Goal: Task Accomplishment & Management: Complete application form

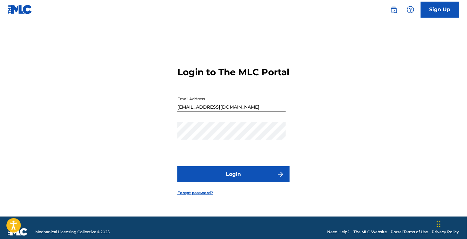
click at [235, 176] on button "Login" at bounding box center [233, 175] width 112 height 16
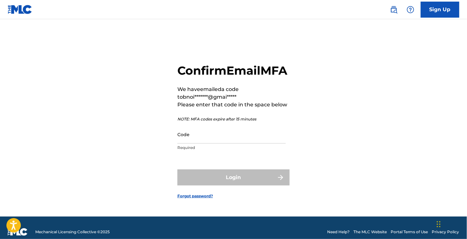
click at [216, 144] on input "Code" at bounding box center [231, 134] width 108 height 18
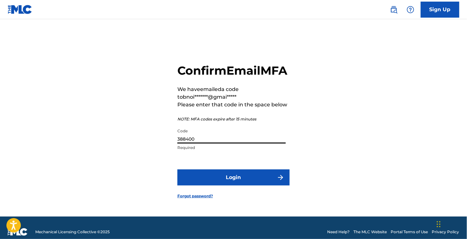
type input "388400"
click at [230, 182] on button "Login" at bounding box center [233, 178] width 112 height 16
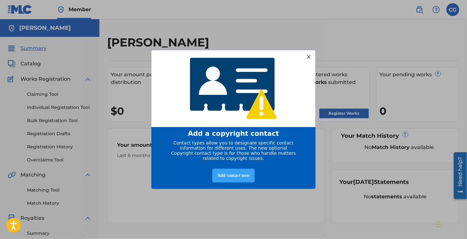
click at [229, 178] on div "Add contact now" at bounding box center [233, 176] width 42 height 14
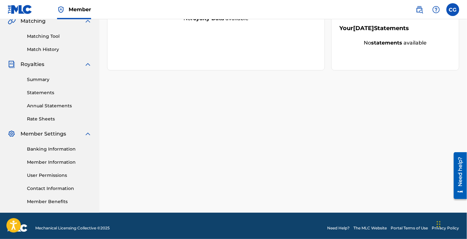
scroll to position [158, 0]
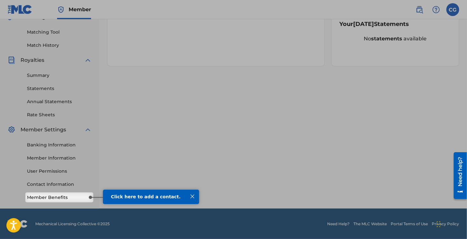
click at [186, 163] on div at bounding box center [234, 17] width 468 height 351
click at [191, 199] on div at bounding box center [192, 197] width 8 height 8
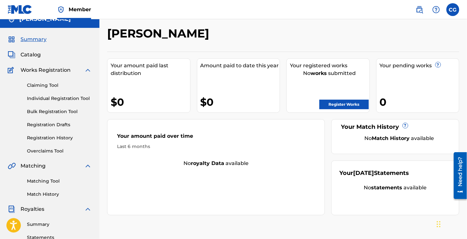
scroll to position [0, 0]
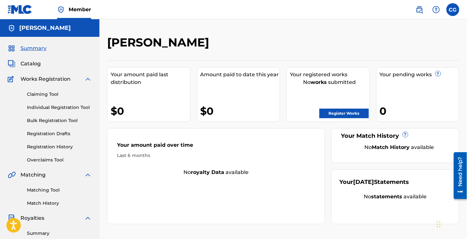
click at [41, 94] on link "Claiming Tool" at bounding box center [59, 94] width 65 height 7
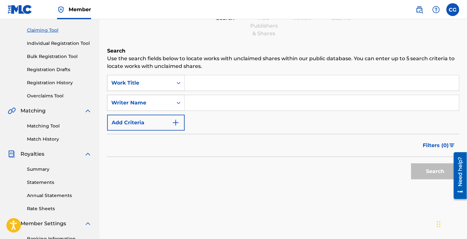
scroll to position [32, 0]
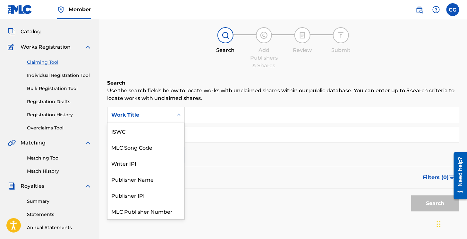
click at [140, 114] on div "Work Title" at bounding box center [140, 115] width 58 height 8
click at [177, 95] on p "Use the search fields below to locate works with unclaimed shares within our pu…" at bounding box center [283, 94] width 352 height 15
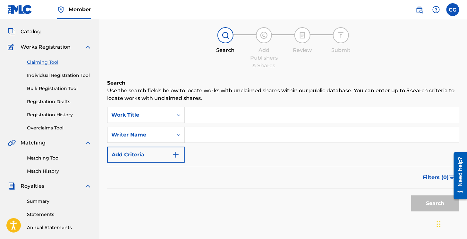
click at [191, 117] on input "Search Form" at bounding box center [322, 115] width 274 height 15
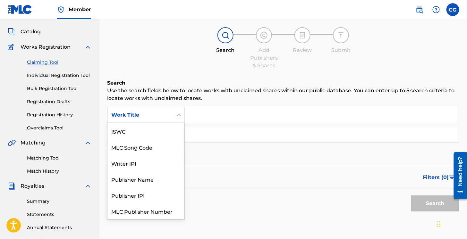
click at [142, 120] on div "Work Title" at bounding box center [140, 115] width 65 height 12
click at [155, 95] on p "Use the search fields below to locate works with unclaimed shares within our pu…" at bounding box center [283, 94] width 352 height 15
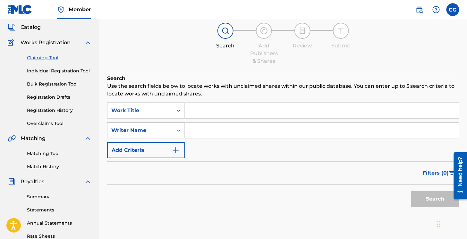
scroll to position [0, 0]
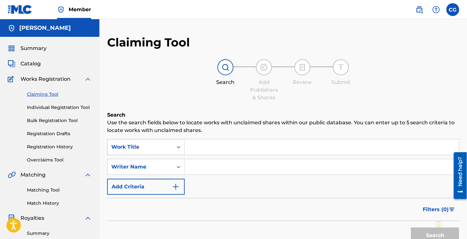
click at [124, 147] on div "Work Title" at bounding box center [146, 147] width 78 height 16
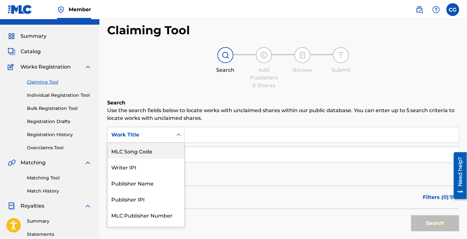
scroll to position [12, 0]
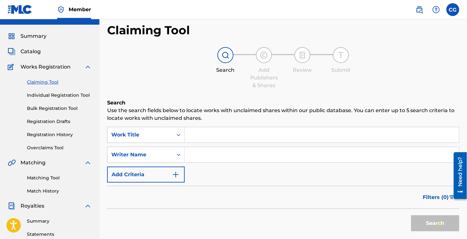
click at [237, 144] on div "SearchWithCriteria08dc4dd2-2807-4537-b28a-64c05f850188 Work Title SearchWithCri…" at bounding box center [283, 155] width 352 height 56
click at [204, 136] on input "Search Form" at bounding box center [322, 134] width 274 height 15
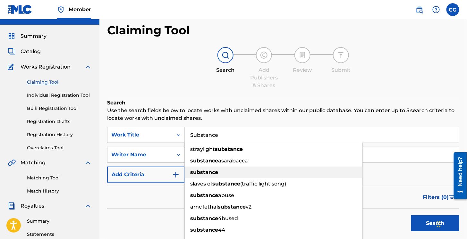
click at [219, 175] on div "substance" at bounding box center [274, 173] width 178 height 12
type input "substance"
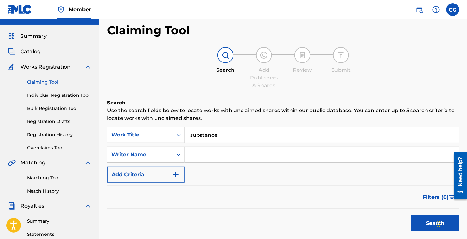
click at [211, 159] on input "Search Form" at bounding box center [322, 154] width 274 height 15
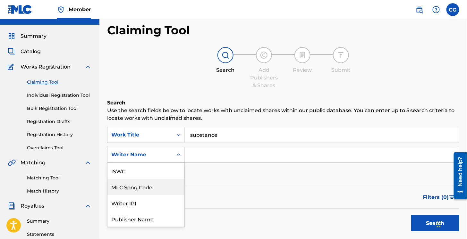
scroll to position [32, 0]
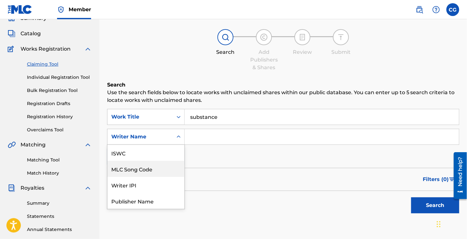
click at [160, 145] on div "7 results available. Use Up and Down to choose options, press Enter to select t…" at bounding box center [146, 137] width 78 height 16
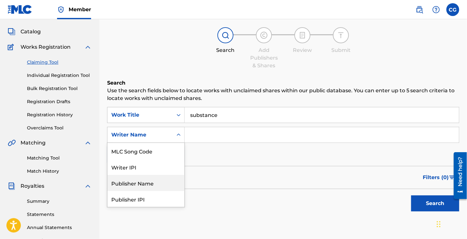
scroll to position [48, 0]
click at [249, 207] on div "Search" at bounding box center [283, 202] width 352 height 26
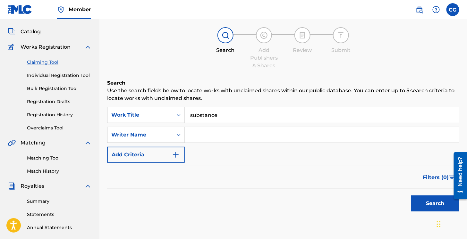
click at [146, 152] on button "Add Criteria" at bounding box center [146, 155] width 78 height 16
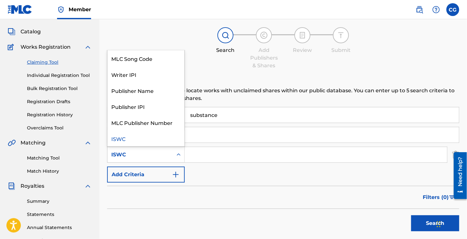
click at [154, 152] on div "ISWC" at bounding box center [140, 155] width 58 height 8
click at [274, 71] on div "Claiming Tool Search Add Publishers & Shares Review Submit Search Use the searc…" at bounding box center [283, 135] width 352 height 264
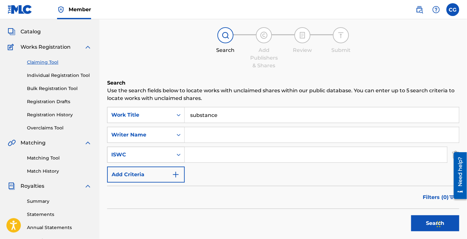
click at [156, 157] on div "ISWC" at bounding box center [140, 155] width 58 height 8
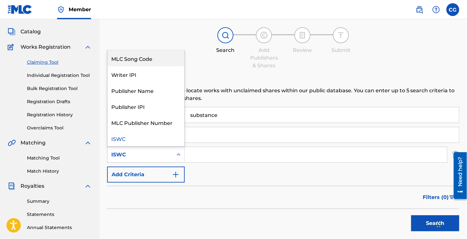
click at [180, 52] on div "MLC Song Code" at bounding box center [146, 58] width 77 height 16
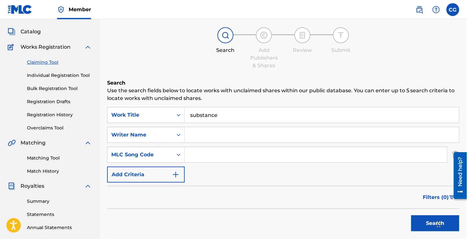
click at [209, 138] on input "Search Form" at bounding box center [322, 134] width 274 height 15
type input "[PERSON_NAME] [PERSON_NAME]"
click at [425, 221] on button "Search" at bounding box center [435, 224] width 48 height 16
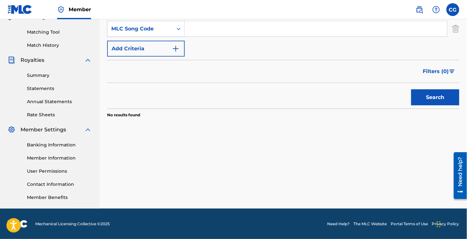
scroll to position [0, 0]
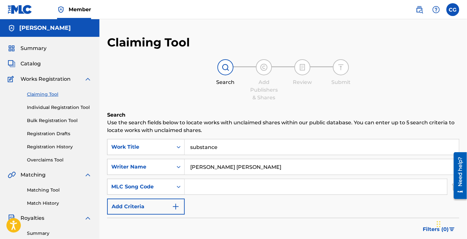
click at [40, 46] on span "Summary" at bounding box center [34, 49] width 26 height 8
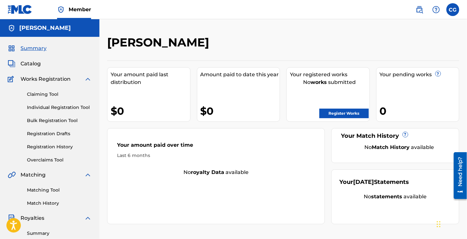
click at [339, 111] on link "Register Works" at bounding box center [344, 114] width 49 height 10
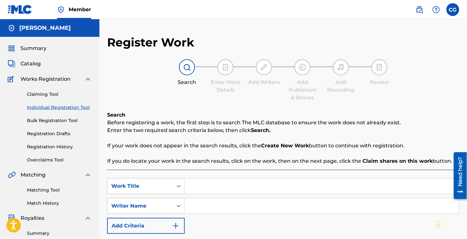
click at [393, 163] on strong "Claim shares on this work" at bounding box center [398, 161] width 71 height 6
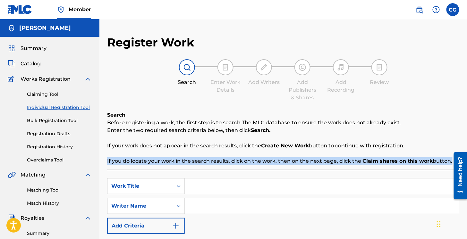
click at [393, 163] on strong "Claim shares on this work" at bounding box center [398, 161] width 71 height 6
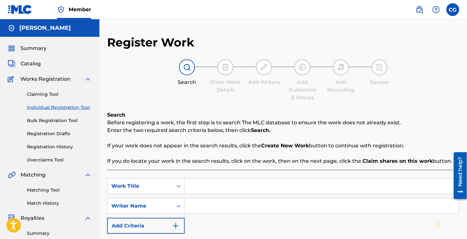
click at [279, 142] on p "If your work does not appear in the search results, click the Create New Work b…" at bounding box center [283, 146] width 352 height 8
drag, startPoint x: 147, startPoint y: 146, endPoint x: 340, endPoint y: 157, distance: 193.8
click at [340, 157] on div "Search Before registering a work, the first step is to search The MLC database …" at bounding box center [283, 138] width 352 height 54
click at [339, 157] on div "Search Before registering a work, the first step is to search The MLC database …" at bounding box center [283, 138] width 352 height 54
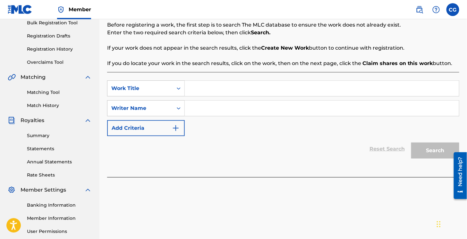
scroll to position [94, 0]
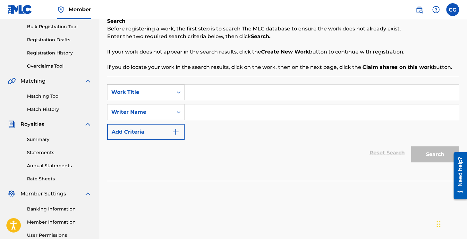
click at [198, 86] on input "Search Form" at bounding box center [322, 92] width 274 height 15
type input "dadad"
click at [227, 162] on div "Reset Search Search" at bounding box center [283, 153] width 352 height 26
drag, startPoint x: 263, startPoint y: 52, endPoint x: 308, endPoint y: 52, distance: 45.6
click at [308, 52] on strong "Create New Work" at bounding box center [285, 52] width 48 height 6
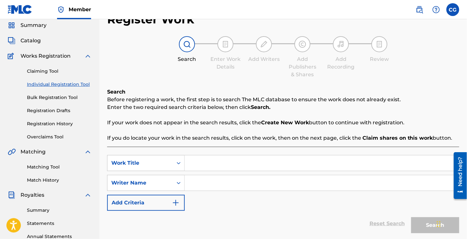
scroll to position [32, 0]
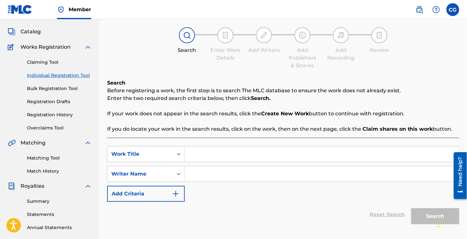
click at [219, 151] on input "Search Form" at bounding box center [322, 154] width 274 height 15
type input "Substance"
click at [209, 170] on input "Search Form" at bounding box center [322, 174] width 274 height 15
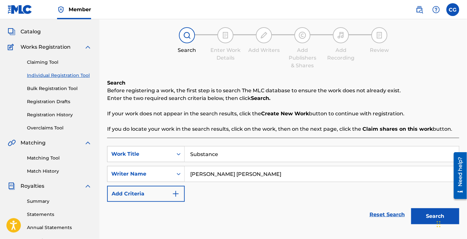
type input "[PERSON_NAME] [PERSON_NAME]"
click at [222, 215] on div "Reset Search Search" at bounding box center [283, 215] width 352 height 26
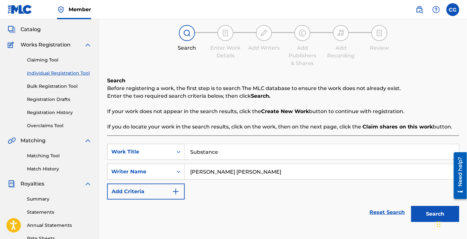
scroll to position [96, 0]
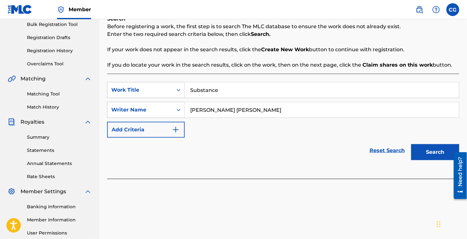
click at [139, 127] on button "Add Criteria" at bounding box center [146, 130] width 78 height 16
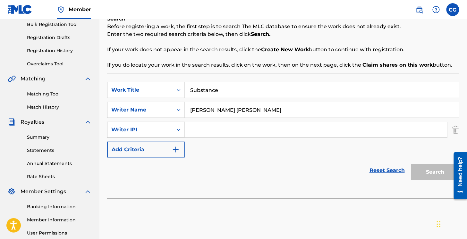
click at [247, 132] on input "Search Form" at bounding box center [316, 129] width 263 height 15
click at [152, 150] on button "Add Criteria" at bounding box center [146, 150] width 78 height 16
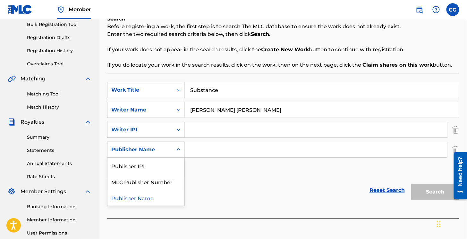
click at [163, 151] on div "Publisher Name" at bounding box center [140, 150] width 58 height 8
click at [148, 165] on div "Publisher IPI" at bounding box center [146, 166] width 77 height 16
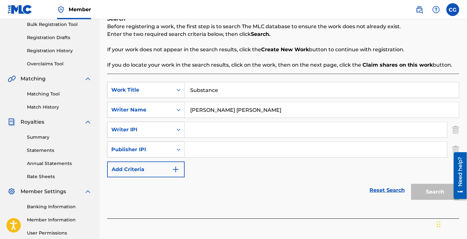
click at [239, 130] on input "Search Form" at bounding box center [316, 129] width 263 height 15
click at [210, 150] on input "Search Form" at bounding box center [316, 149] width 263 height 15
paste input "01088990008"
type input "01088990008"
click at [211, 132] on input "Search Form" at bounding box center [316, 129] width 263 height 15
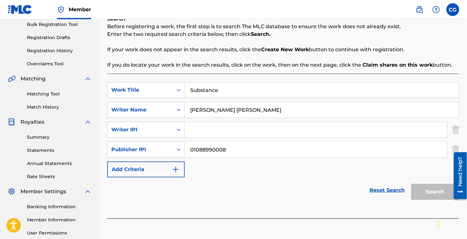
paste input "01088989968"
type input "01088989968"
click at [431, 189] on button "Search" at bounding box center [435, 192] width 48 height 16
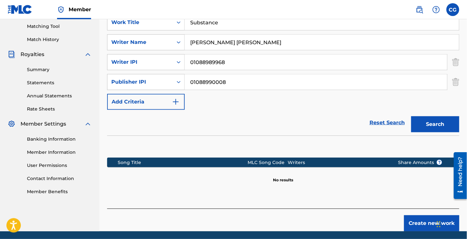
scroll to position [186, 0]
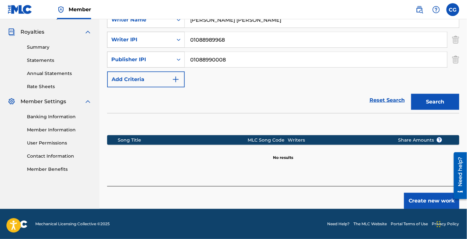
click at [412, 197] on button "Create new work" at bounding box center [431, 201] width 55 height 16
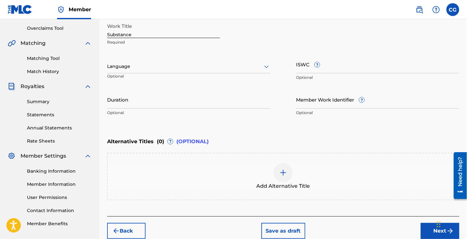
scroll to position [98, 0]
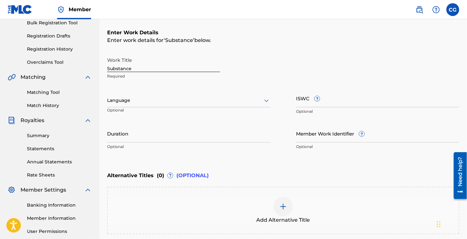
click at [143, 103] on div at bounding box center [188, 101] width 163 height 8
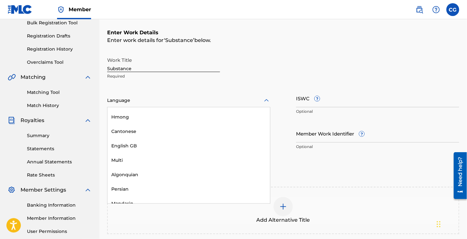
scroll to position [2114, 0]
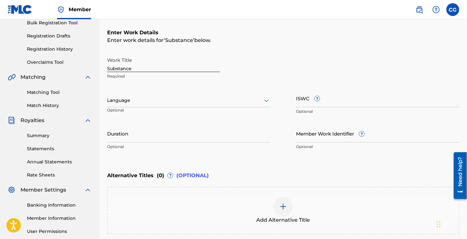
click at [245, 83] on div "Work Title Substance Required Language Optional ISWC ? Optional Duration Option…" at bounding box center [283, 103] width 352 height 99
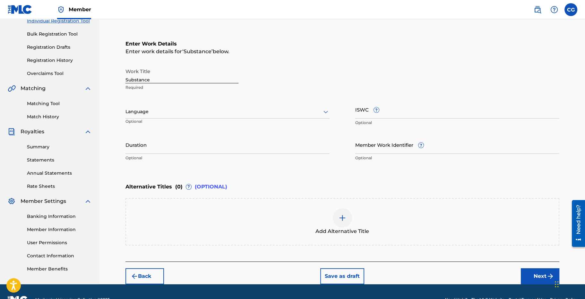
scroll to position [98, 0]
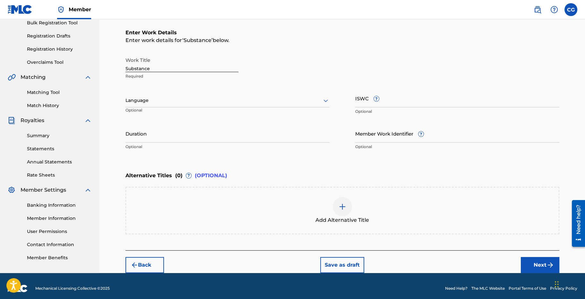
click at [162, 98] on div at bounding box center [227, 101] width 204 height 8
click at [162, 108] on p "Optional" at bounding box center [156, 113] width 62 height 11
click at [163, 101] on div at bounding box center [227, 101] width 204 height 8
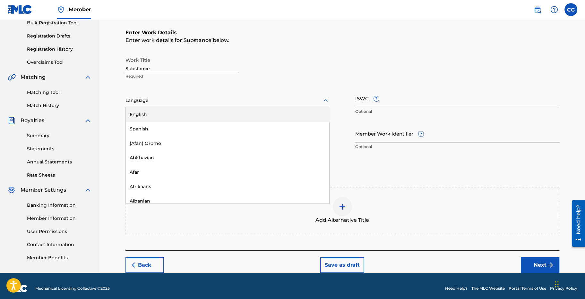
type input "d"
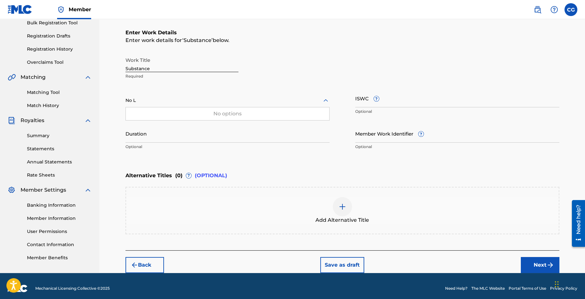
type input "No L"
click at [148, 154] on div "Enter Work Details Enter work details for ‘ Substance ’ below. Work Title Subst…" at bounding box center [342, 90] width 434 height 155
click at [160, 106] on div "Language" at bounding box center [227, 100] width 204 height 13
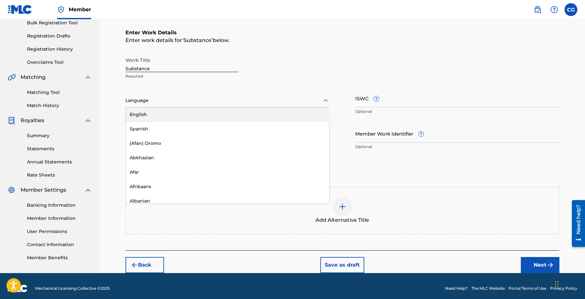
click at [166, 97] on div at bounding box center [227, 101] width 204 height 8
click at [169, 99] on div at bounding box center [227, 101] width 204 height 8
type input "I"
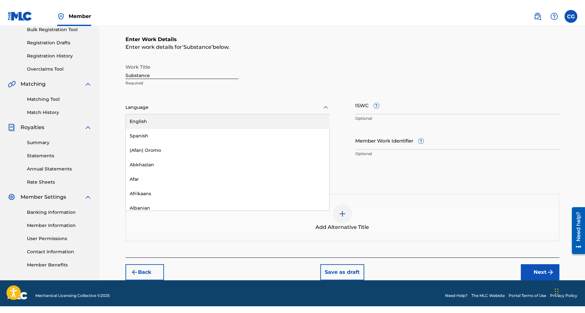
scroll to position [89, 0]
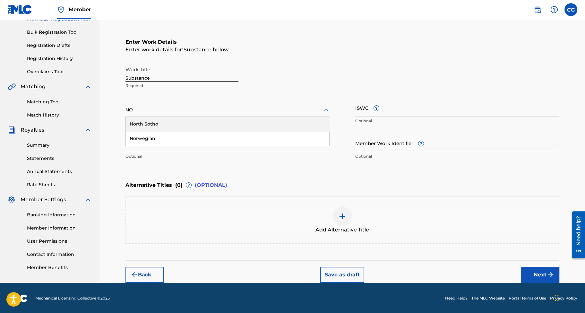
type input "N"
type input "M"
type input "B"
type input "I"
type input "N"
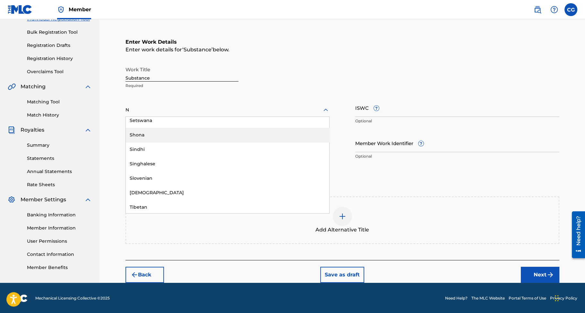
scroll to position [963, 0]
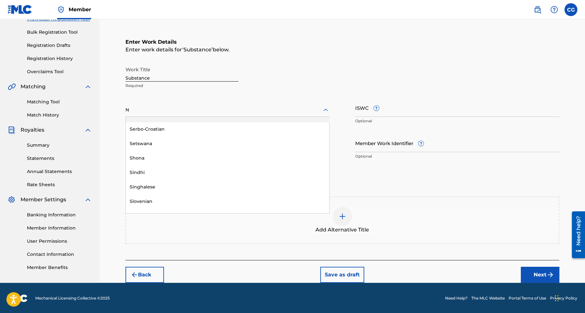
type input "N"
click at [260, 79] on div "Work Title Substance Required" at bounding box center [342, 77] width 434 height 29
click at [261, 113] on div at bounding box center [227, 110] width 204 height 8
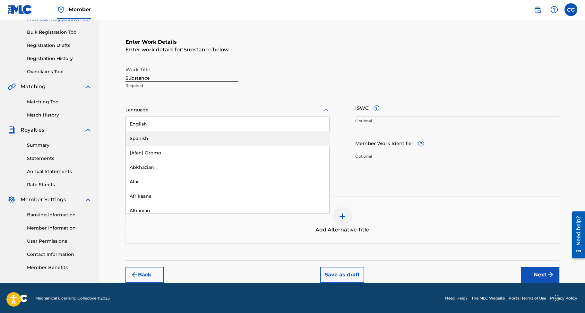
click at [223, 134] on div "Spanish" at bounding box center [227, 138] width 203 height 14
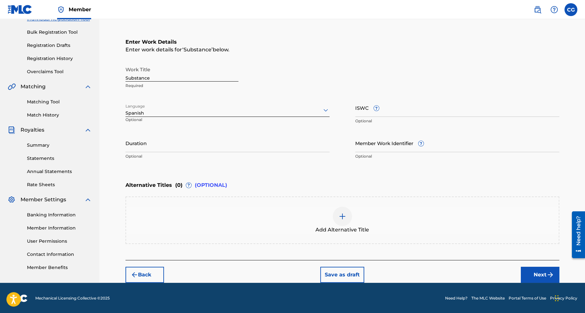
click at [193, 110] on div at bounding box center [227, 110] width 204 height 8
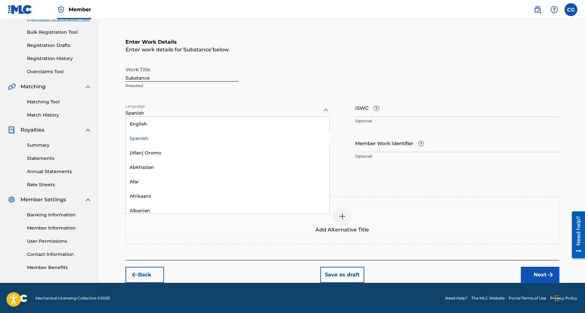
click at [203, 100] on div "Language option Spanish, selected. 153 results available. Use Up and Down to ch…" at bounding box center [227, 113] width 204 height 29
click at [191, 115] on div "Spanish" at bounding box center [227, 113] width 204 height 7
click at [196, 98] on div "Work Title Substance Required Language 153 results available. Use Up and Down t…" at bounding box center [342, 112] width 434 height 99
click at [180, 111] on div at bounding box center [227, 110] width 204 height 8
click at [209, 104] on div "Spanish" at bounding box center [227, 109] width 204 height 13
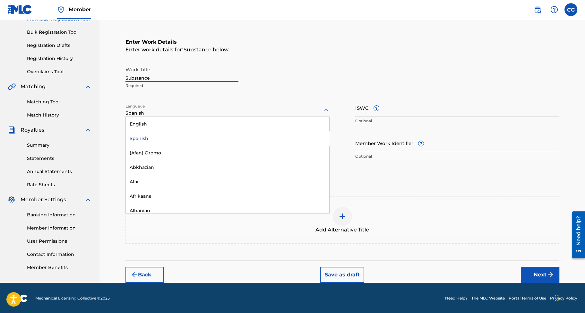
click at [228, 106] on div at bounding box center [227, 110] width 204 height 8
click at [181, 103] on div "Language 153 results available. Use Up and Down to choose options, press Enter …" at bounding box center [227, 113] width 204 height 29
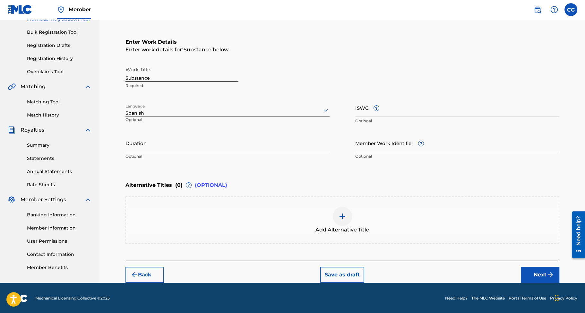
click at [172, 113] on div at bounding box center [227, 110] width 204 height 8
click at [162, 122] on div "English" at bounding box center [227, 124] width 203 height 14
click at [209, 86] on p "Required" at bounding box center [181, 86] width 113 height 6
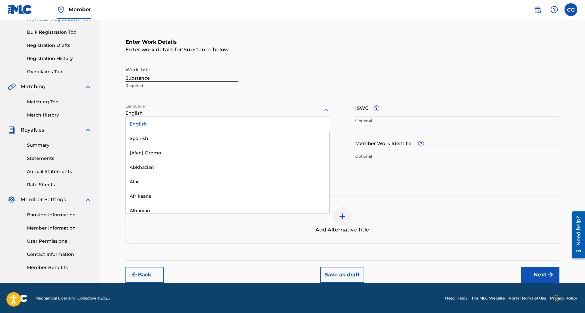
click at [186, 108] on div at bounding box center [227, 110] width 204 height 8
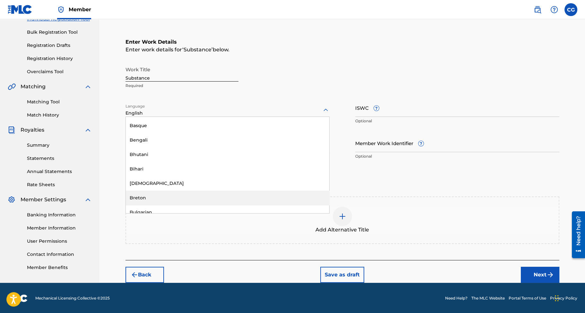
click at [115, 177] on div "Register Work Search Enter Work Details Add Writers Add Publishers & Shares Add…" at bounding box center [342, 107] width 486 height 352
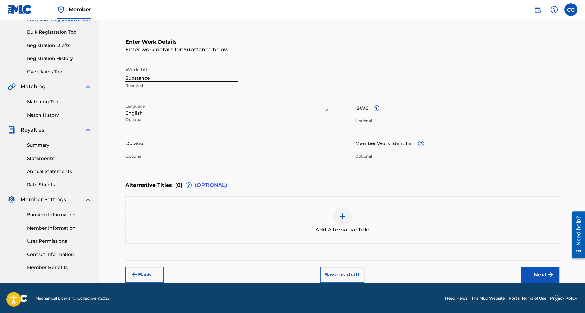
click at [171, 111] on div at bounding box center [227, 110] width 204 height 8
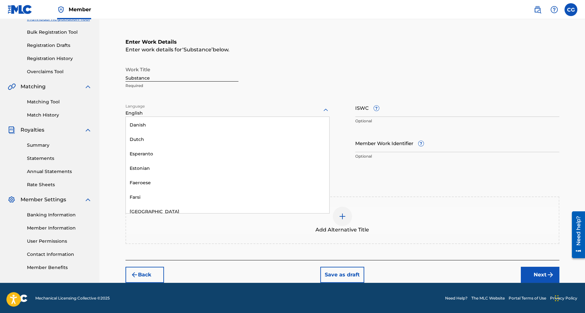
scroll to position [2113, 0]
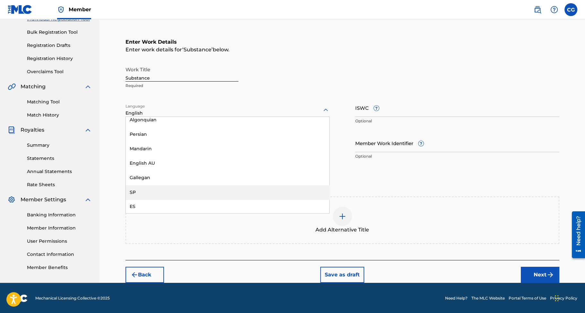
click at [208, 186] on div "SP" at bounding box center [227, 192] width 203 height 14
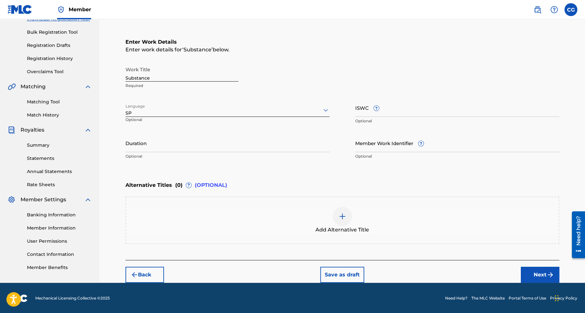
click at [195, 107] on div at bounding box center [227, 110] width 204 height 8
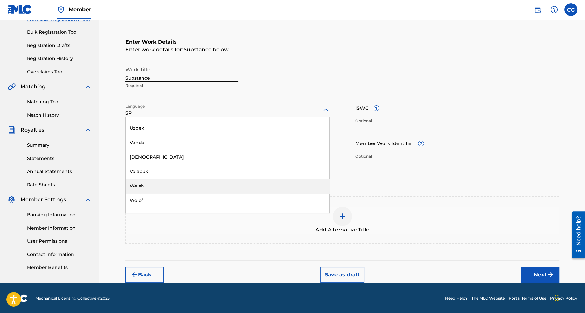
scroll to position [0, 0]
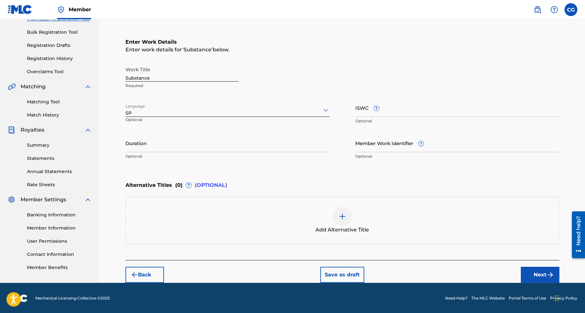
click at [324, 80] on div "Work Title Substance Required" at bounding box center [342, 77] width 434 height 29
click at [413, 111] on input "ISWC ?" at bounding box center [457, 108] width 204 height 18
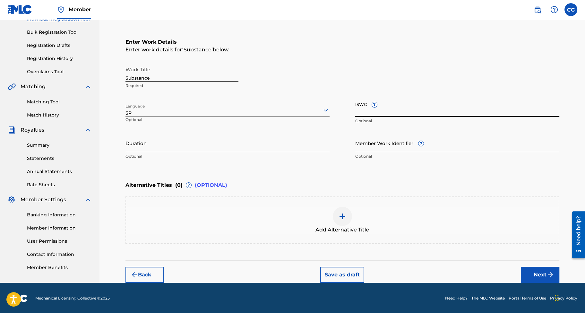
click at [268, 147] on input "Duration" at bounding box center [227, 143] width 204 height 18
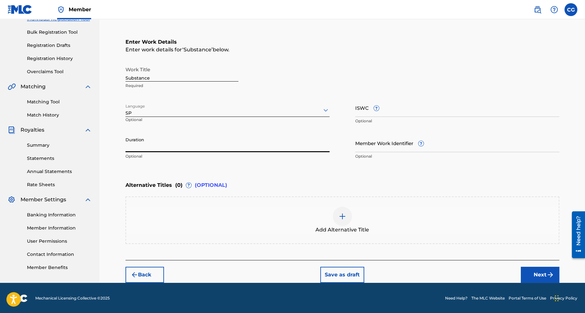
click at [467, 239] on img "submit" at bounding box center [551, 275] width 8 height 8
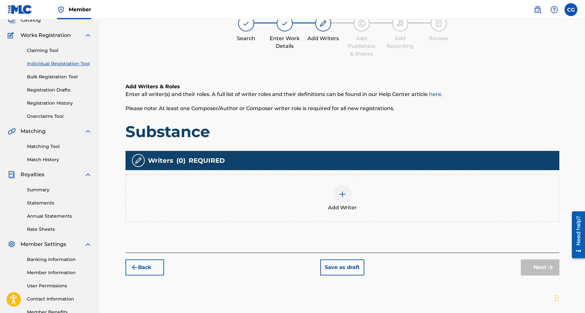
scroll to position [29, 0]
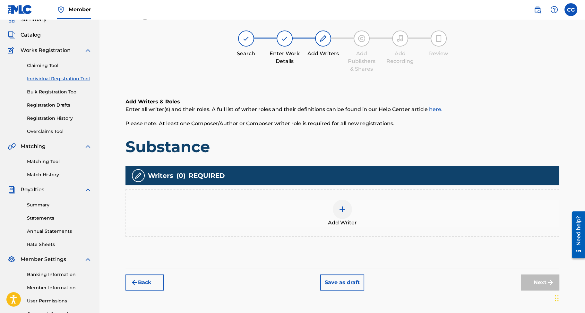
click at [359, 35] on img at bounding box center [362, 39] width 8 height 8
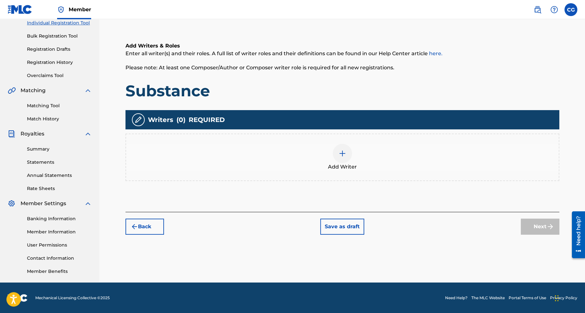
scroll to position [85, 0]
click at [341, 153] on img at bounding box center [343, 153] width 8 height 8
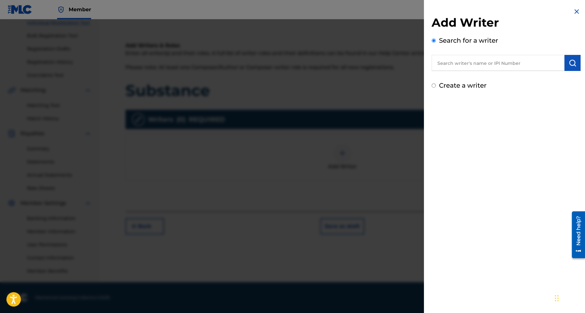
click at [456, 66] on input "text" at bounding box center [498, 63] width 133 height 16
click at [467, 12] on img at bounding box center [577, 12] width 8 height 8
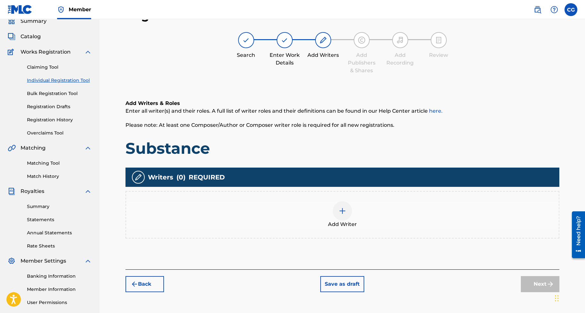
scroll to position [0, 0]
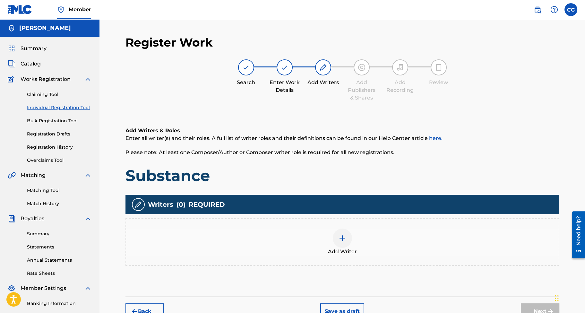
click at [350, 62] on div "Add Publishers & Shares" at bounding box center [362, 80] width 32 height 42
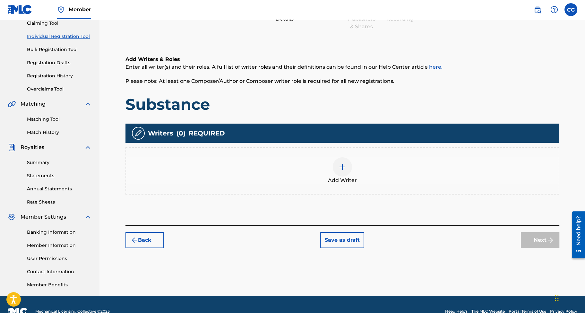
scroll to position [80, 0]
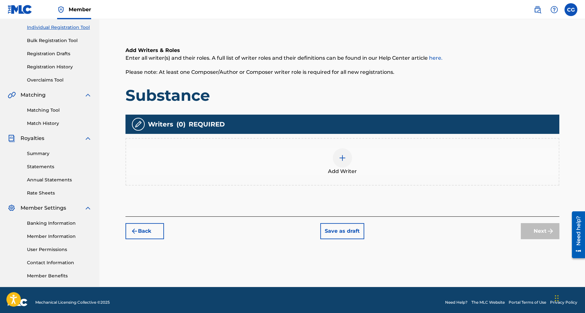
click at [340, 232] on button "Save as draft" at bounding box center [342, 231] width 44 height 16
